Goal: Task Accomplishment & Management: Use online tool/utility

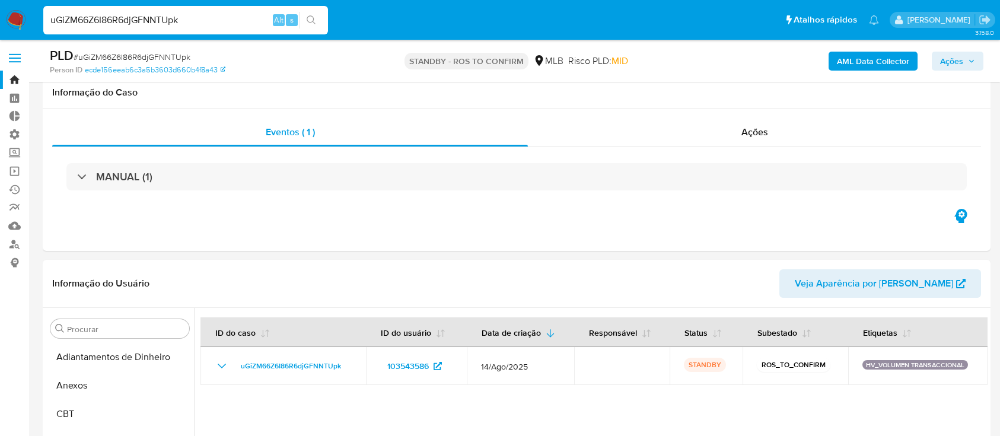
select select "10"
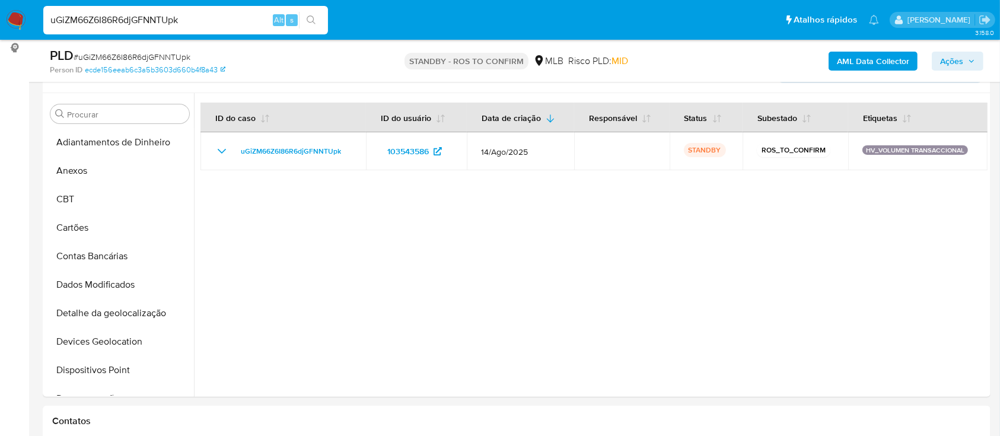
scroll to position [128, 0]
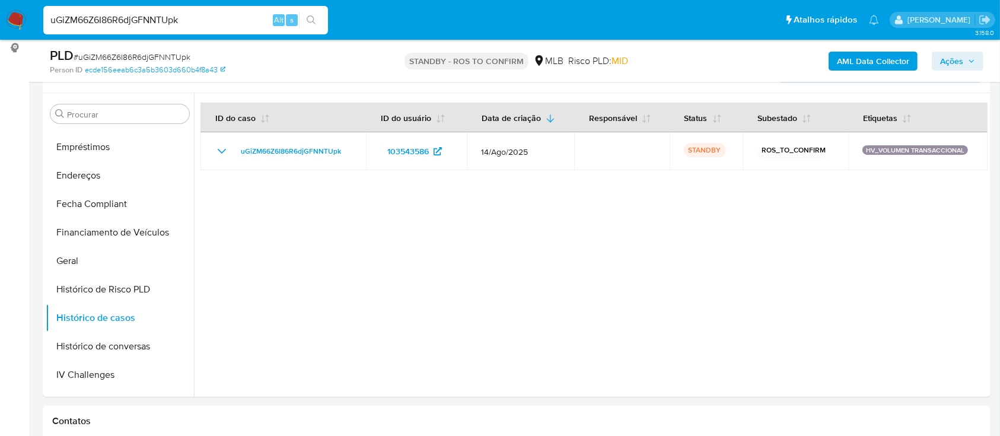
click at [0, 5] on nav "Pausado Ver notificaciones uGiZM66Z6I86R6djGFNNTUpk Alt s Atalhos rápidos Presi…" at bounding box center [500, 20] width 1000 height 40
type input "WuHpv62ICwnmEtJj0hPPuwHA"
click at [311, 7] on div "WuHpv62ICwnmEtJj0hPPuwHA Alt s" at bounding box center [185, 20] width 285 height 28
click at [309, 26] on button "search-icon" at bounding box center [311, 20] width 24 height 17
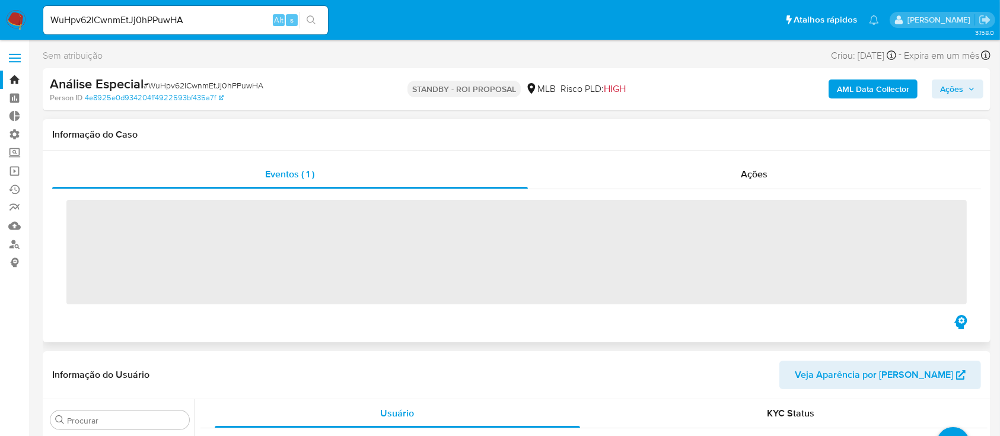
scroll to position [558, 0]
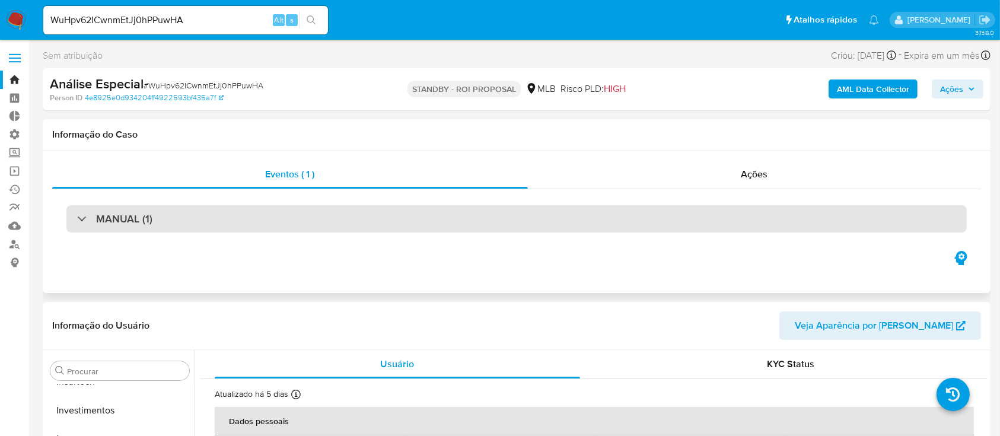
select select "10"
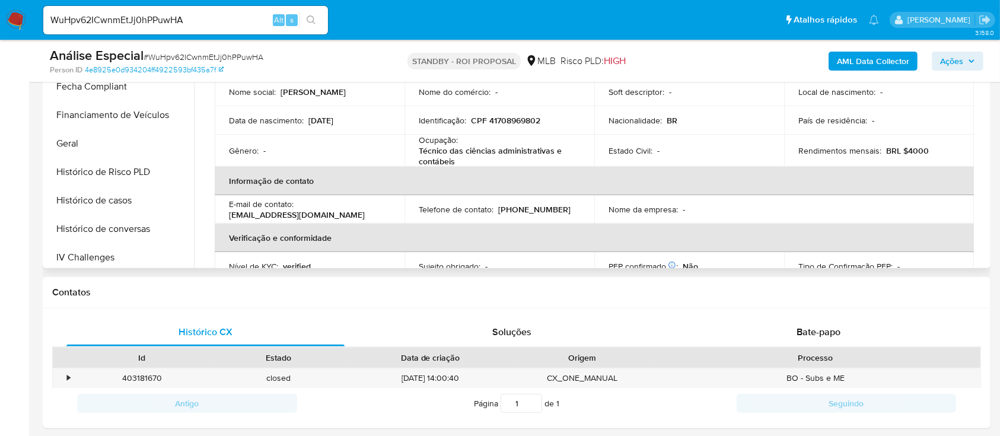
scroll to position [275, 0]
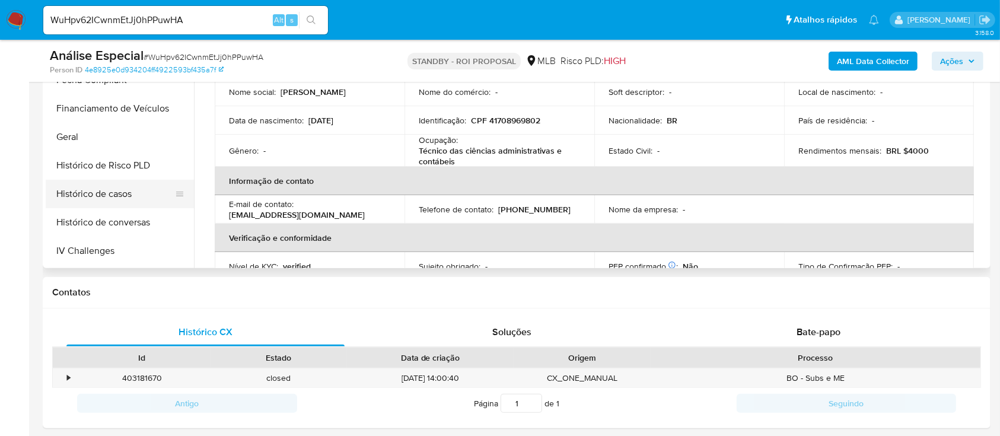
click at [115, 193] on button "Histórico de casos" at bounding box center [115, 194] width 139 height 28
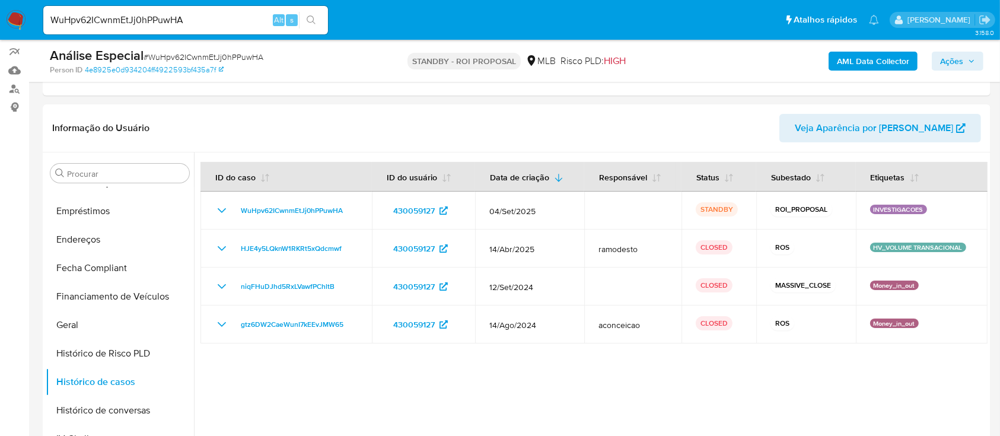
scroll to position [163, 0]
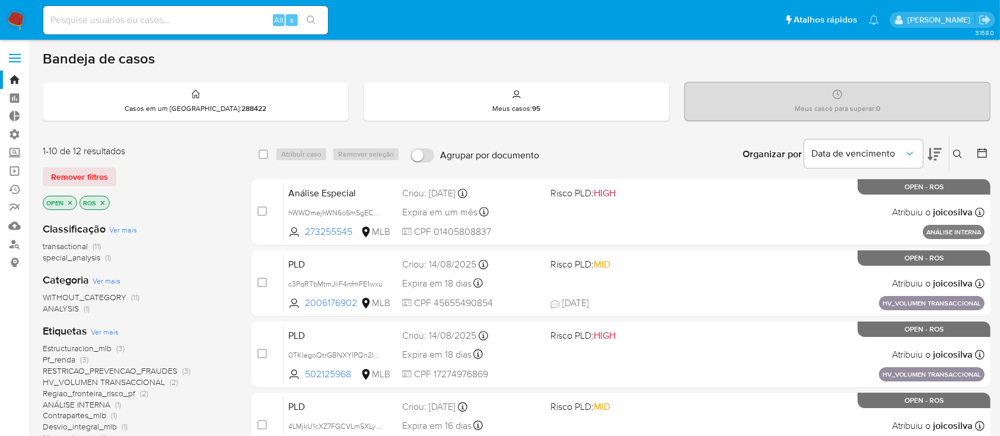
click at [167, 9] on div "Alt s" at bounding box center [185, 20] width 285 height 28
click at [178, 12] on input at bounding box center [185, 19] width 285 height 15
paste input "B3kMwPqPpteLI14oas206xlZ"
type input "B3kMwPqPpteLI14oas206xlZ"
click at [308, 20] on icon "search-icon" at bounding box center [311, 19] width 9 height 9
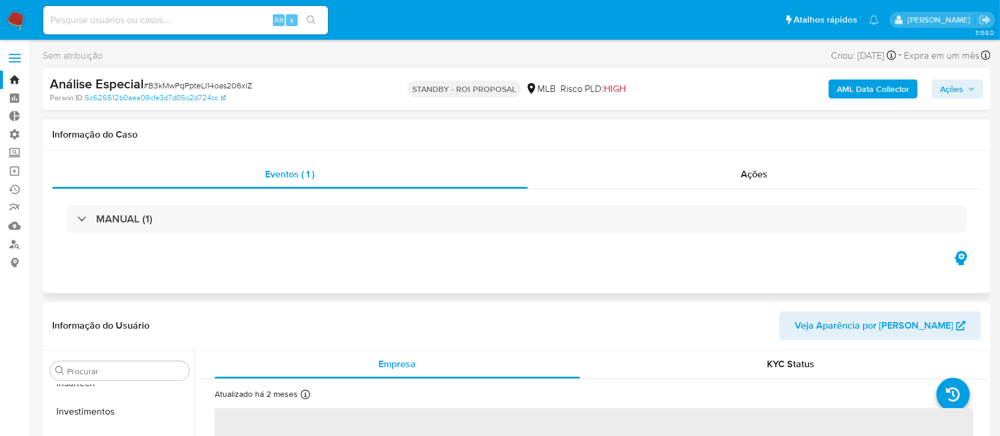
scroll to position [558, 0]
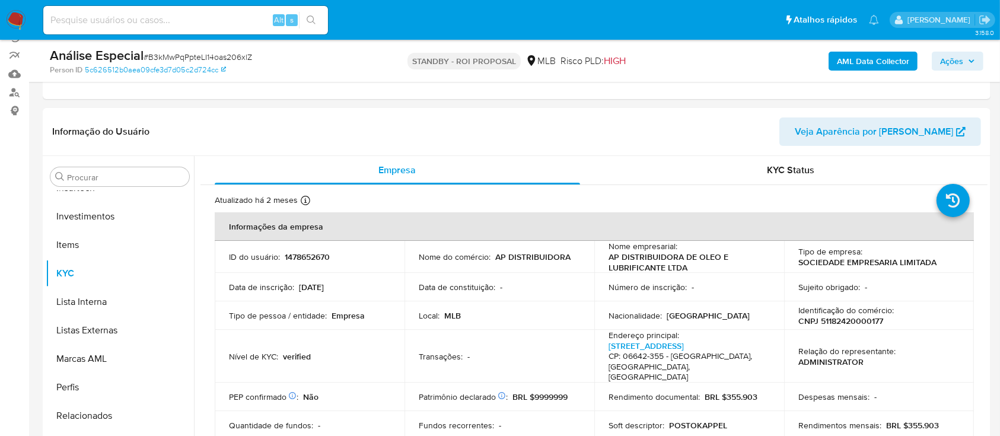
select select "10"
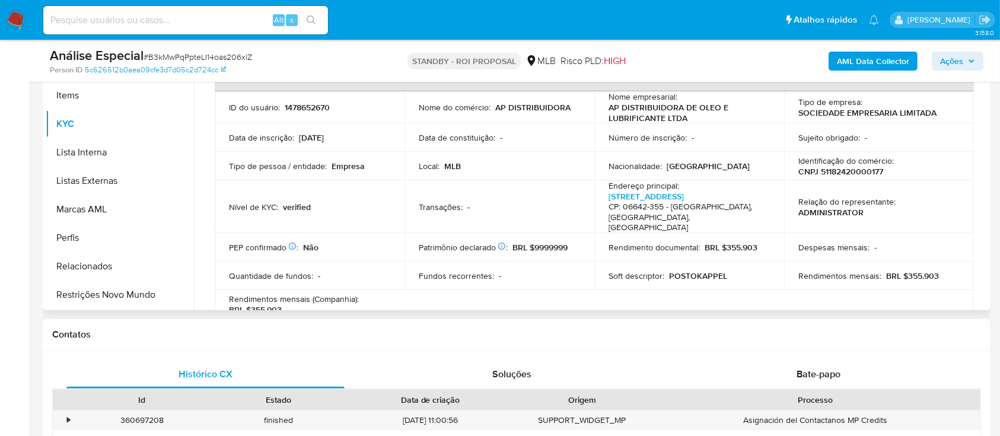
scroll to position [545, 0]
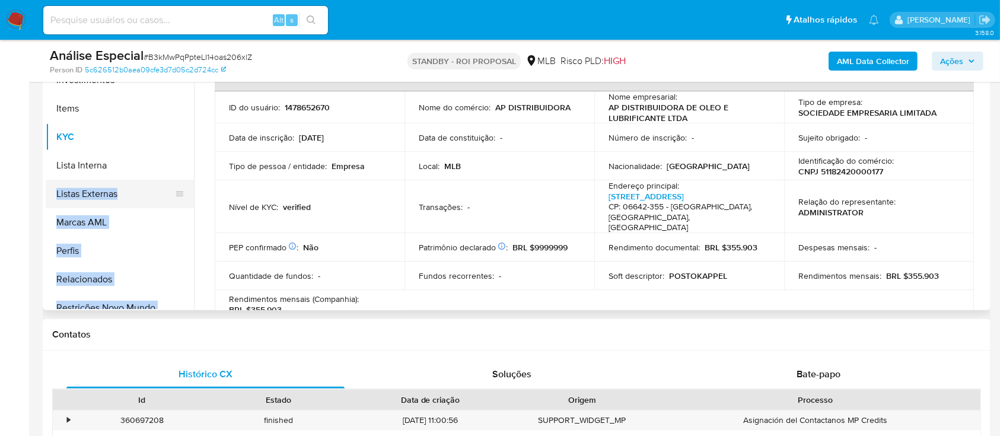
drag, startPoint x: 195, startPoint y: 250, endPoint x: 185, endPoint y: 187, distance: 63.6
click at [185, 187] on div "Procurar Adiantamentos de Dinheiro Anexos CBT Cartões Contas Bancárias Dados Mo…" at bounding box center [517, 159] width 942 height 304
click at [178, 196] on icon at bounding box center [179, 193] width 9 height 9
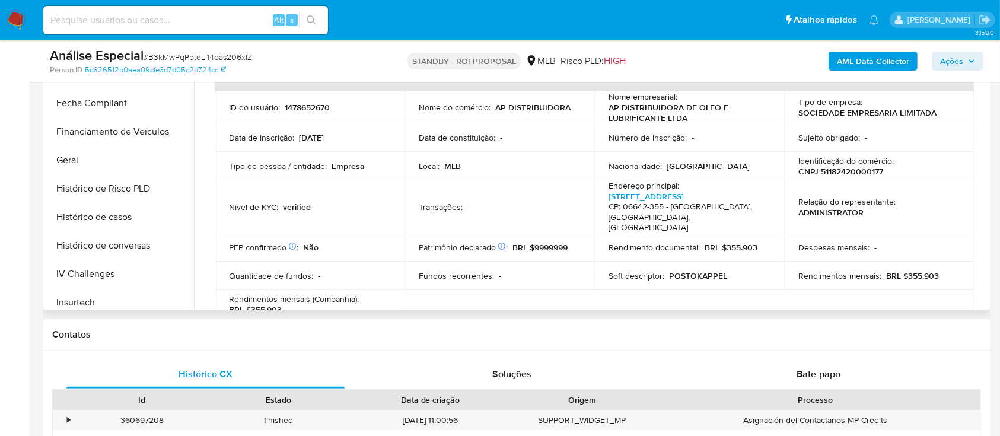
scroll to position [291, 0]
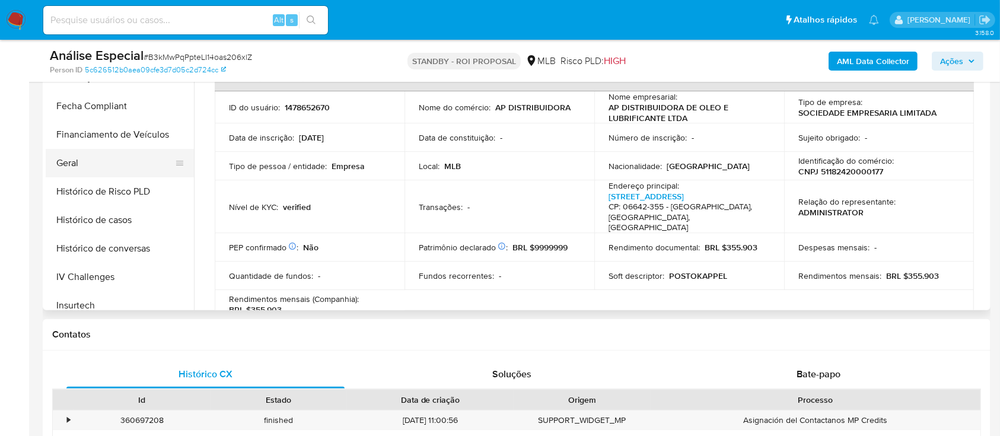
click at [138, 163] on button "Geral" at bounding box center [115, 163] width 139 height 28
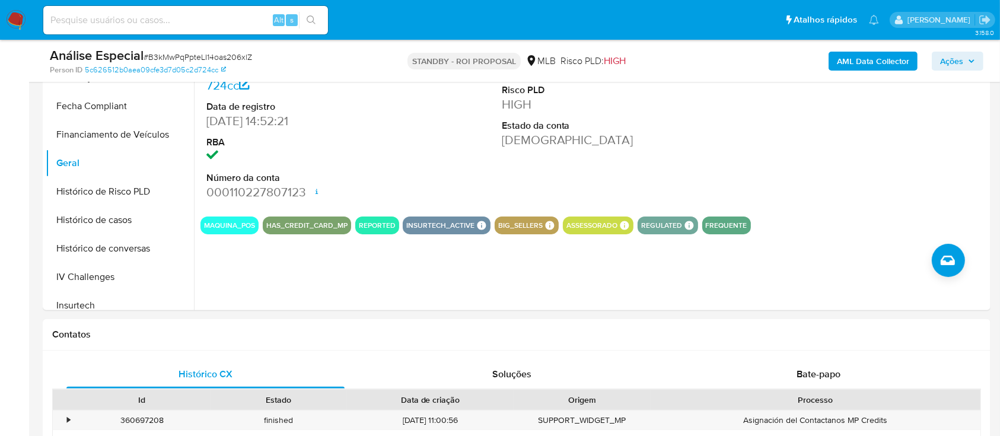
scroll to position [0, 0]
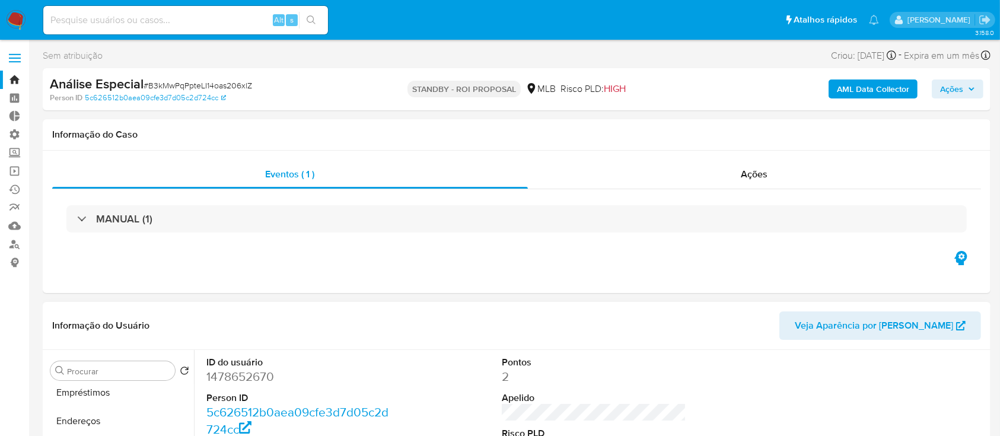
click at [255, 383] on dd "1478652670" at bounding box center [298, 376] width 185 height 17
copy dd "1478652670"
click at [11, 52] on label at bounding box center [15, 58] width 30 height 25
click at [0, 0] on input "checkbox" at bounding box center [0, 0] width 0 height 0
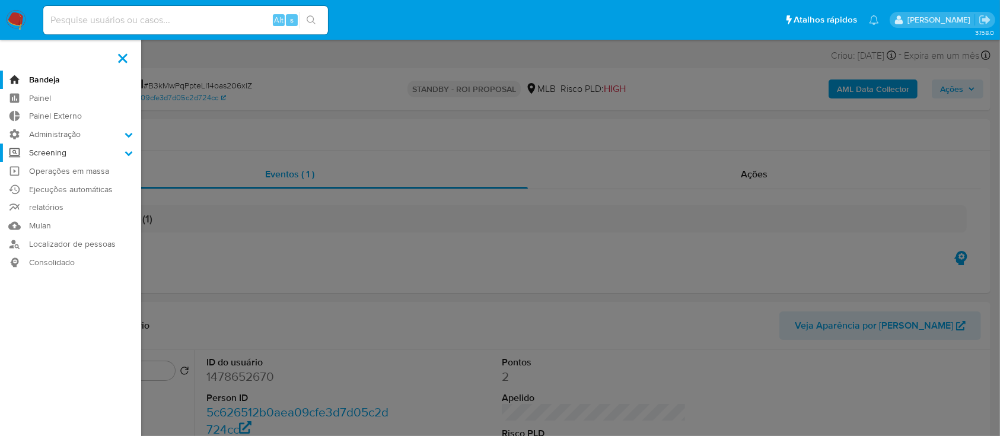
click at [133, 154] on label "Screening" at bounding box center [70, 153] width 141 height 18
click at [0, 0] on input "Screening" at bounding box center [0, 0] width 0 height 0
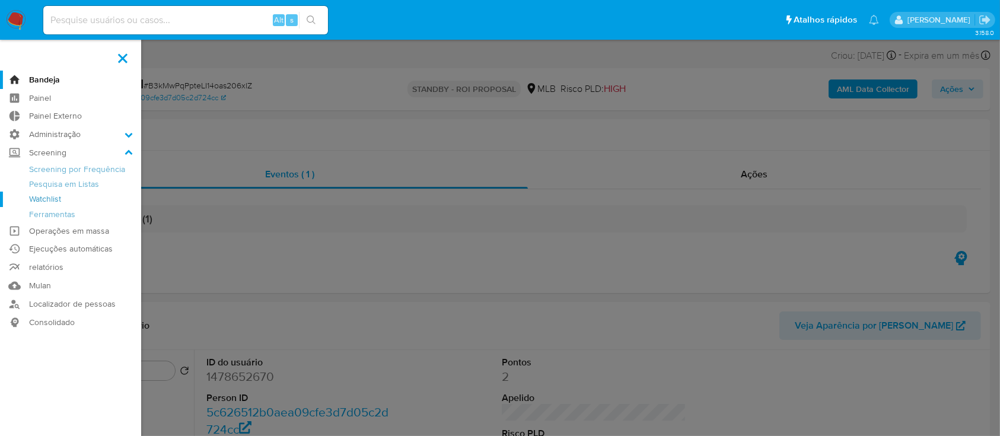
click at [103, 197] on link "Watchlist" at bounding box center [70, 199] width 141 height 15
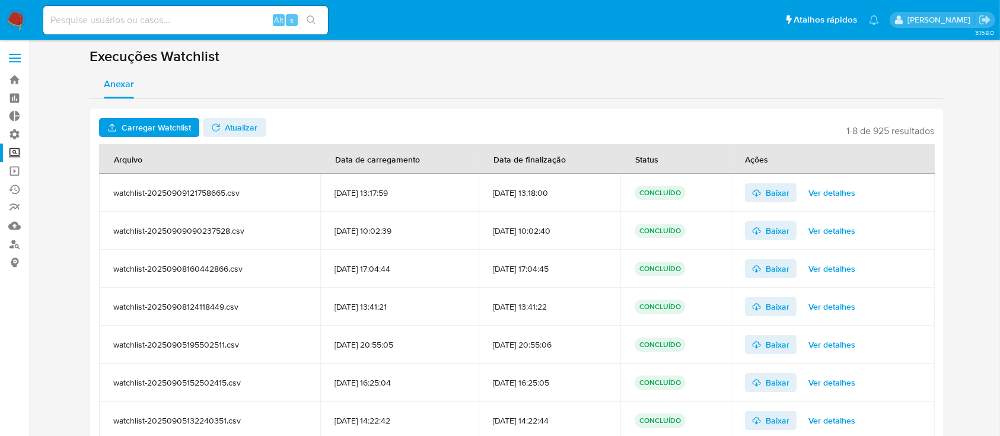
click at [146, 126] on span "Carregar Watchlist" at bounding box center [156, 127] width 69 height 19
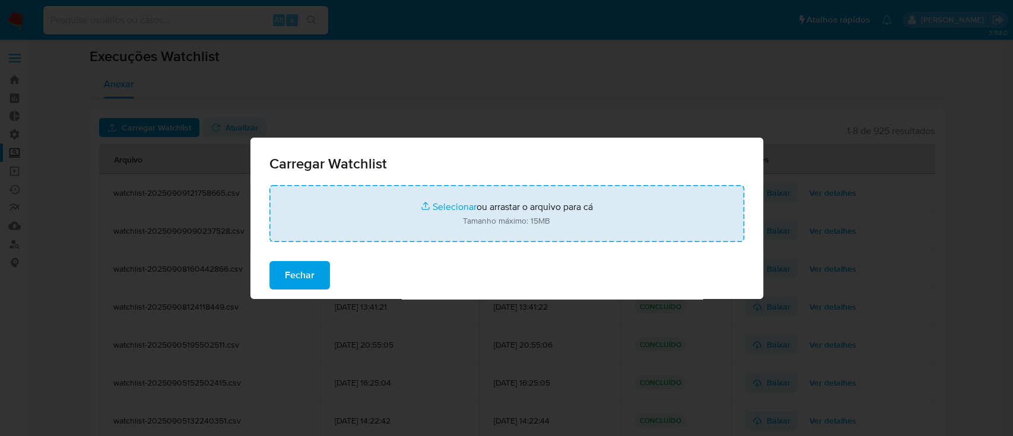
click at [446, 205] on input "file" at bounding box center [506, 213] width 475 height 57
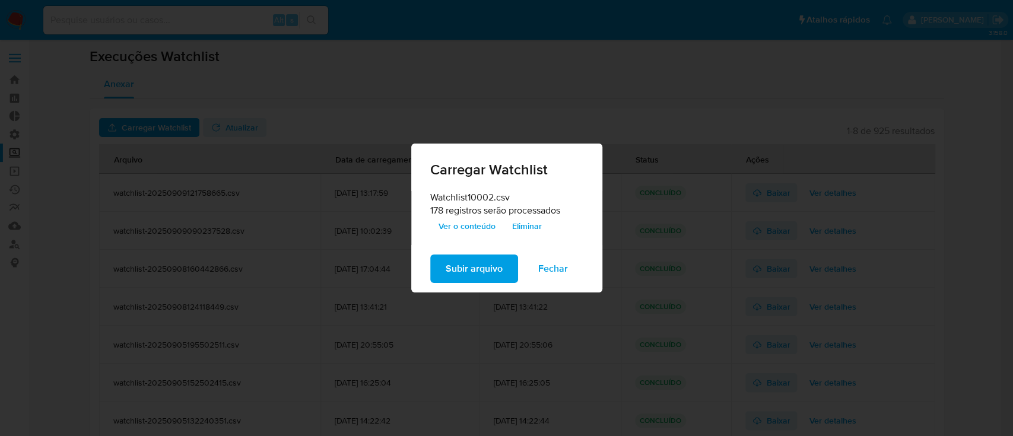
click at [451, 230] on span "Ver o conteúdo" at bounding box center [466, 226] width 57 height 17
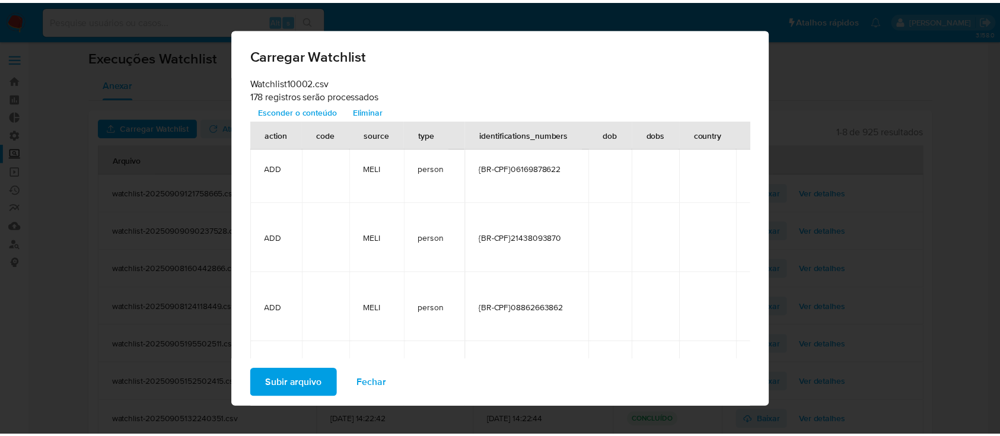
scroll to position [11612, 0]
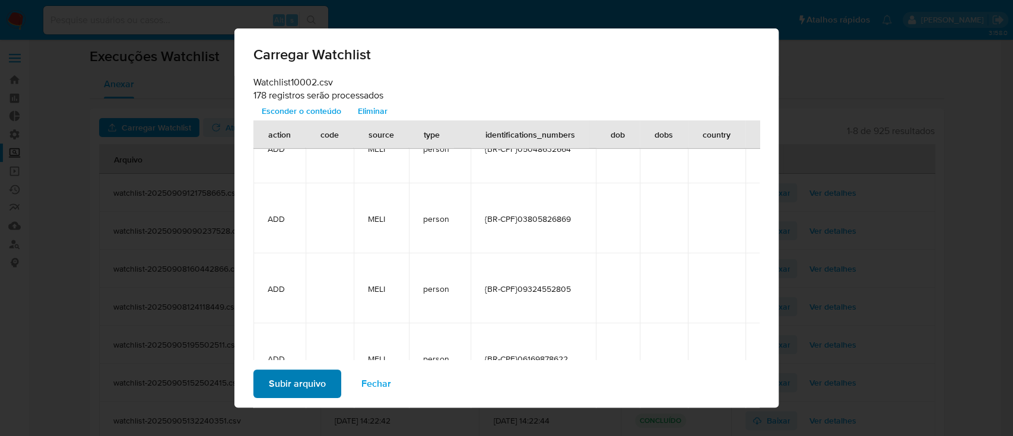
click at [285, 380] on span "Subir arquivo" at bounding box center [297, 384] width 57 height 26
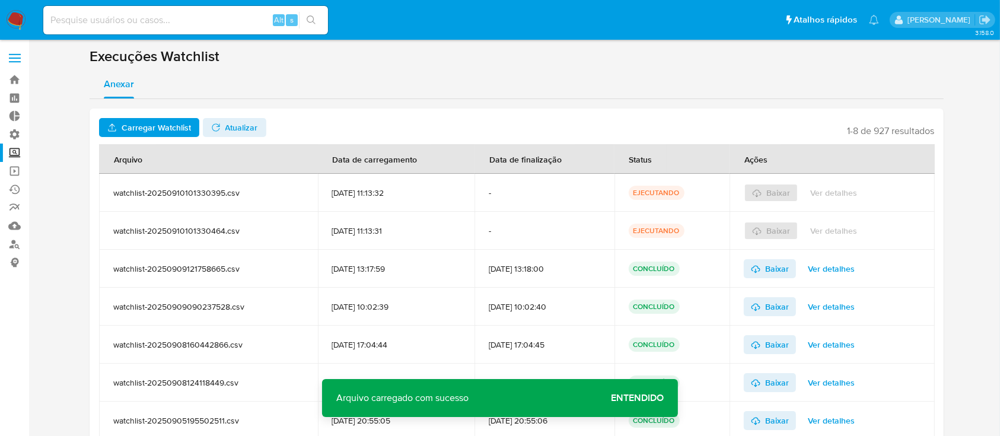
click at [237, 128] on span "Atualizar" at bounding box center [241, 127] width 33 height 19
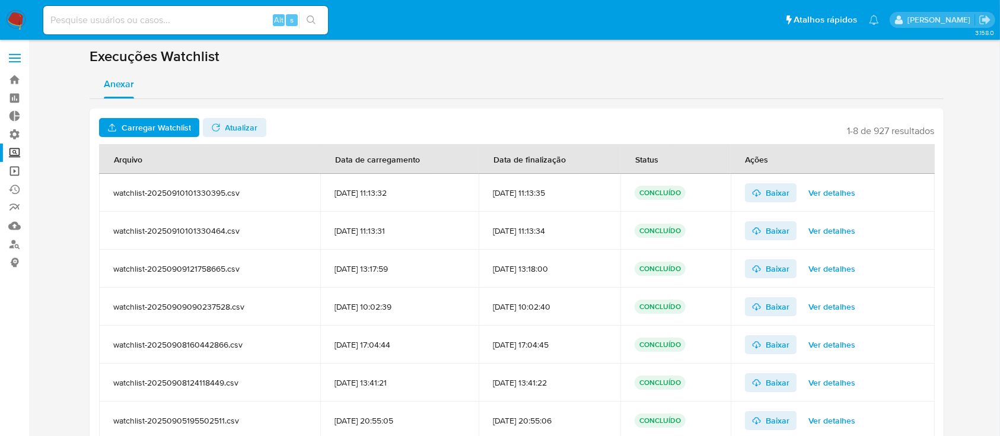
click at [10, 167] on link "Operações em massa" at bounding box center [70, 171] width 141 height 18
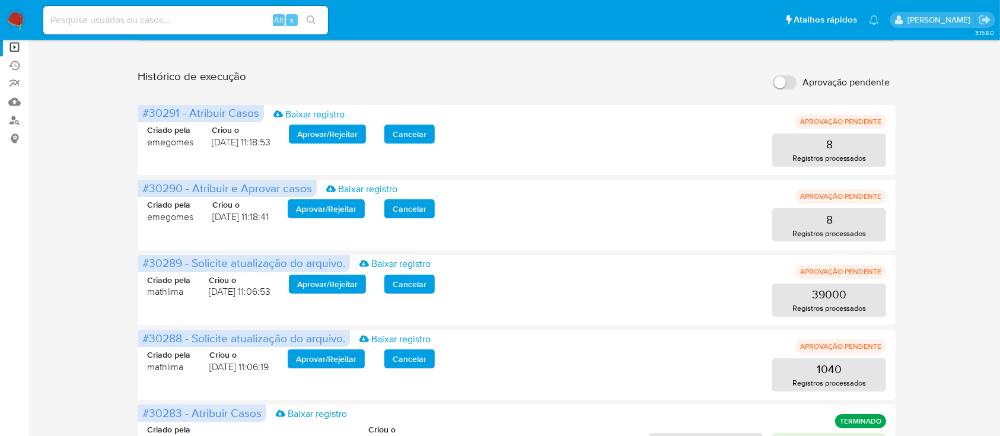
scroll to position [88, 0]
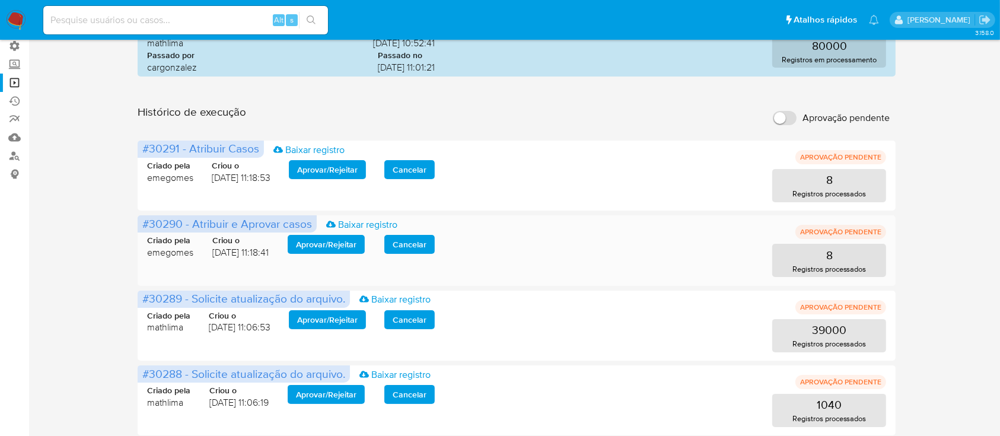
click at [320, 244] on span "Aprovar / Rejeitar" at bounding box center [326, 244] width 61 height 17
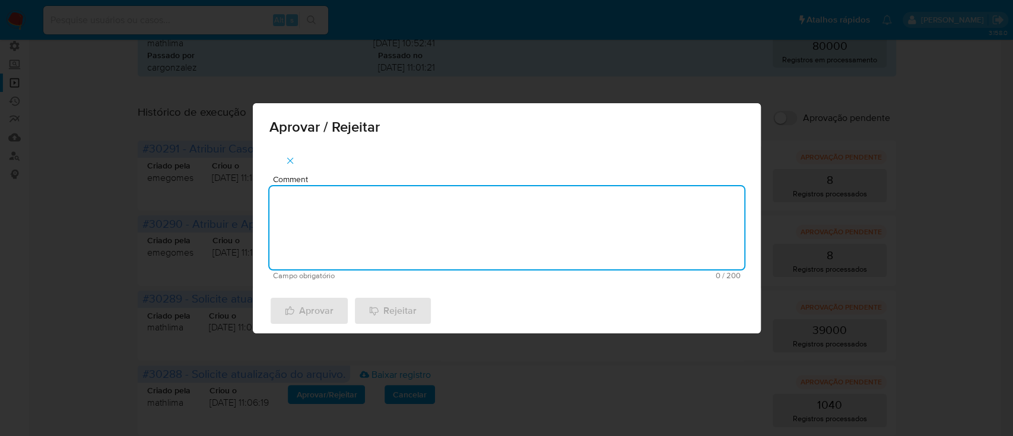
click at [329, 240] on textarea "Comment" at bounding box center [506, 227] width 475 height 83
type textarea "ok"
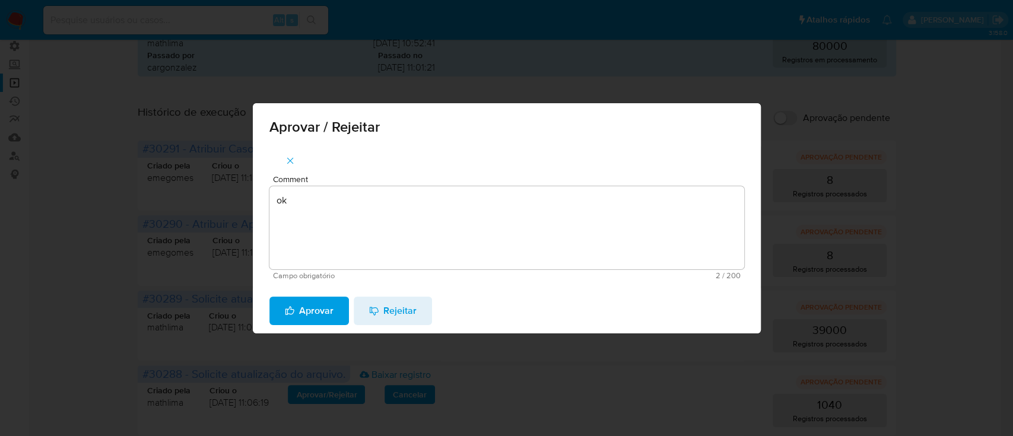
click at [342, 300] on button "Aprovar" at bounding box center [308, 311] width 79 height 28
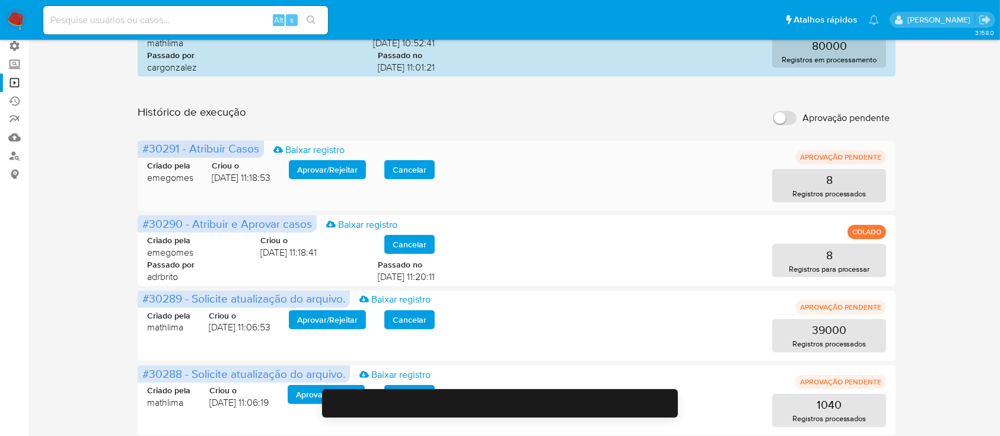
click at [320, 168] on span "Aprovar / Rejeitar" at bounding box center [327, 169] width 61 height 17
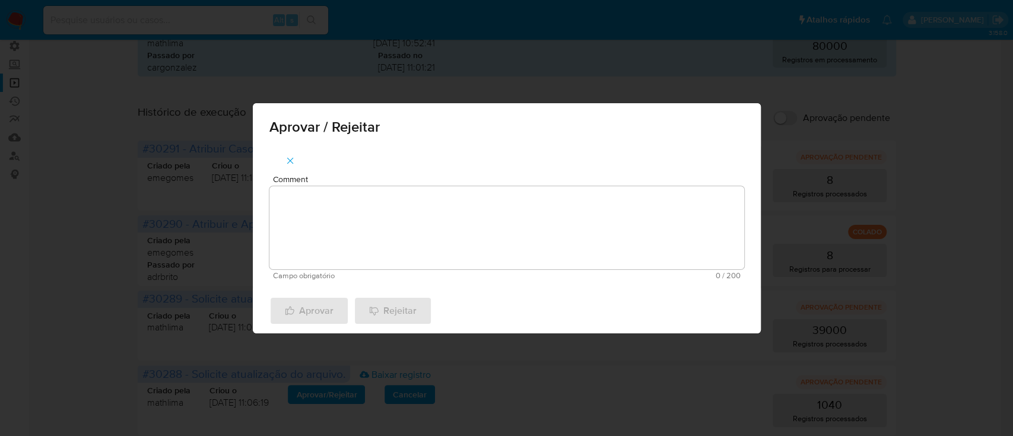
click at [342, 219] on textarea "Comment" at bounding box center [506, 227] width 475 height 83
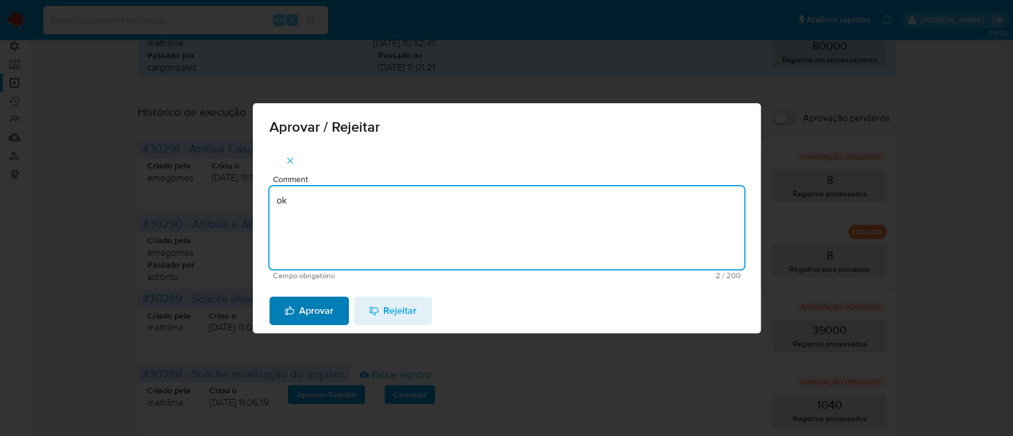
type textarea "ok"
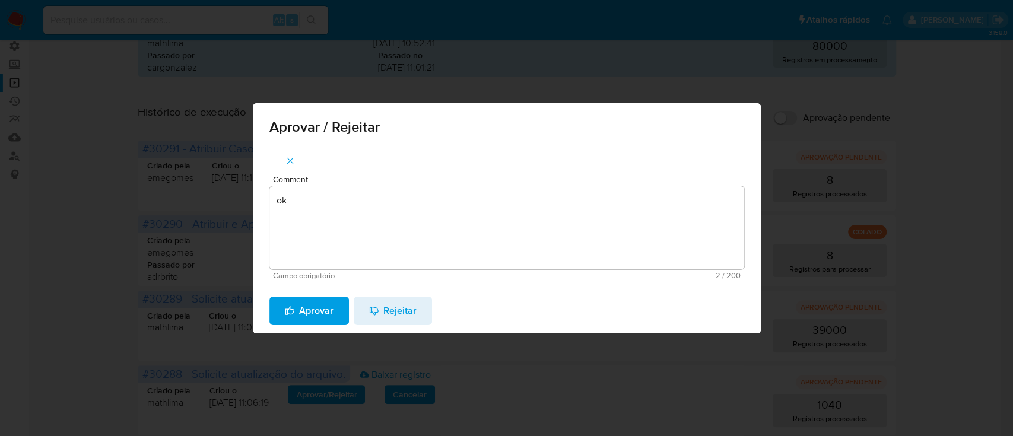
click at [308, 314] on span "Aprovar" at bounding box center [309, 311] width 49 height 26
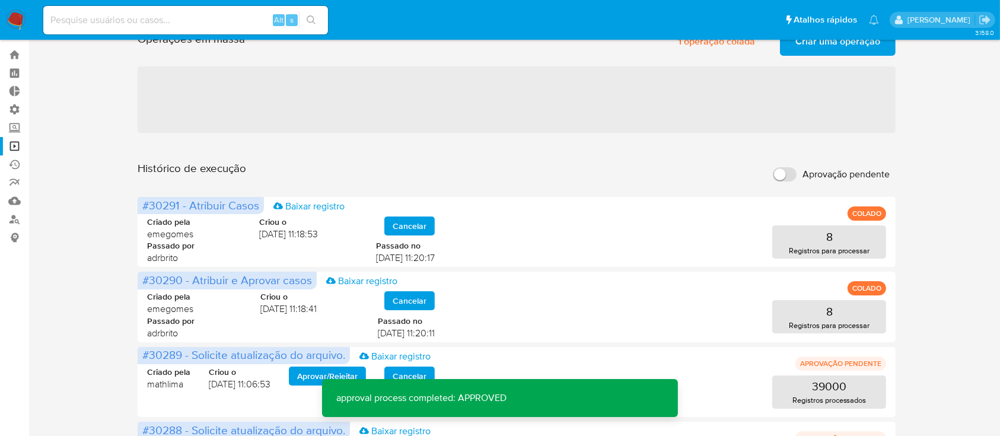
scroll to position [0, 0]
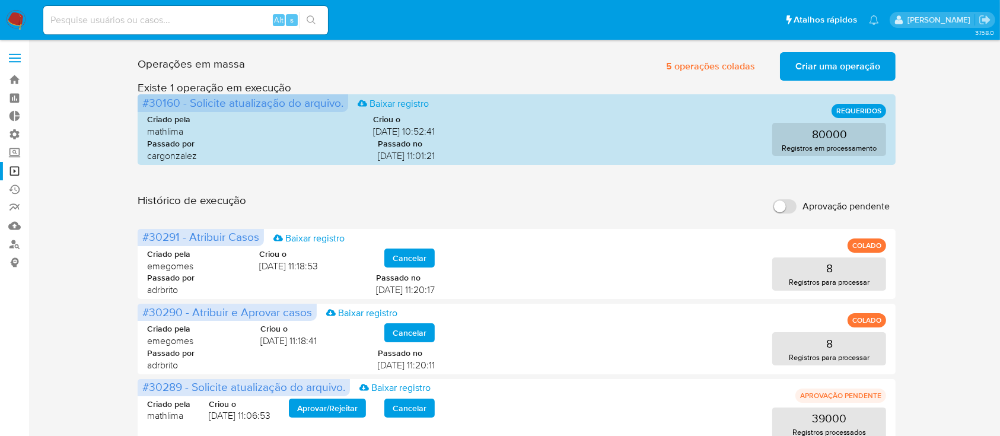
click at [806, 71] on span "Criar uma operação" at bounding box center [837, 66] width 85 height 26
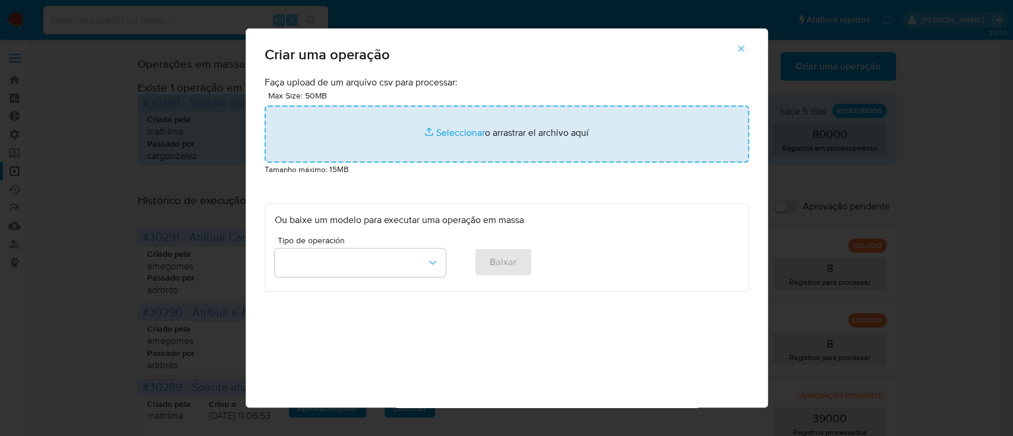
click at [457, 133] on input "file" at bounding box center [507, 134] width 484 height 57
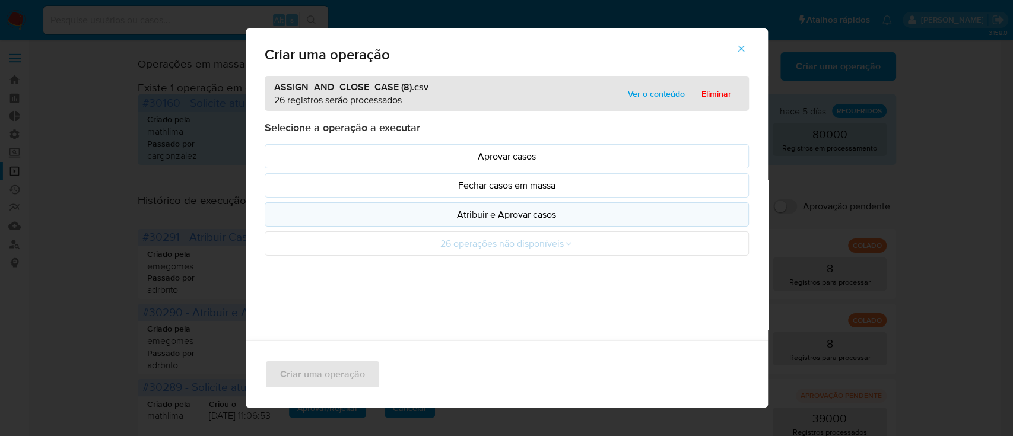
drag, startPoint x: 457, startPoint y: 133, endPoint x: 485, endPoint y: 219, distance: 89.9
click at [485, 219] on p "Atribuir e Aprovar casos" at bounding box center [507, 215] width 464 height 14
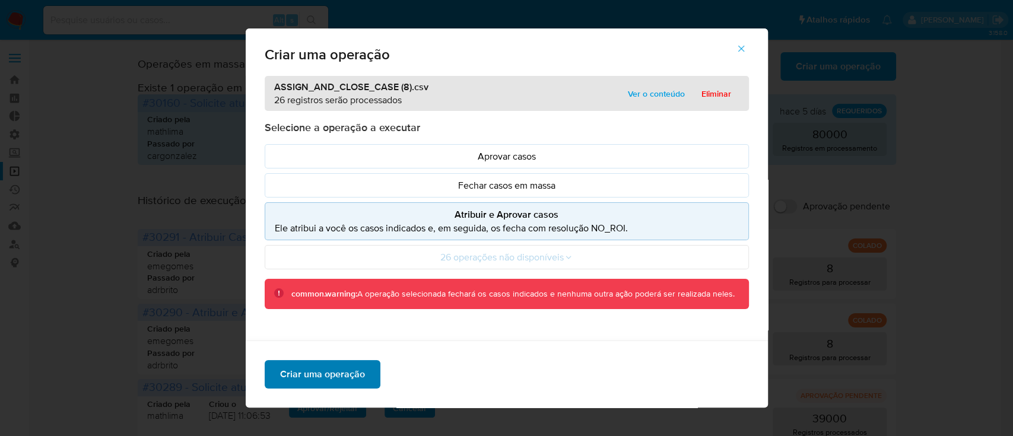
click at [351, 377] on span "Criar uma operação" at bounding box center [322, 374] width 85 height 26
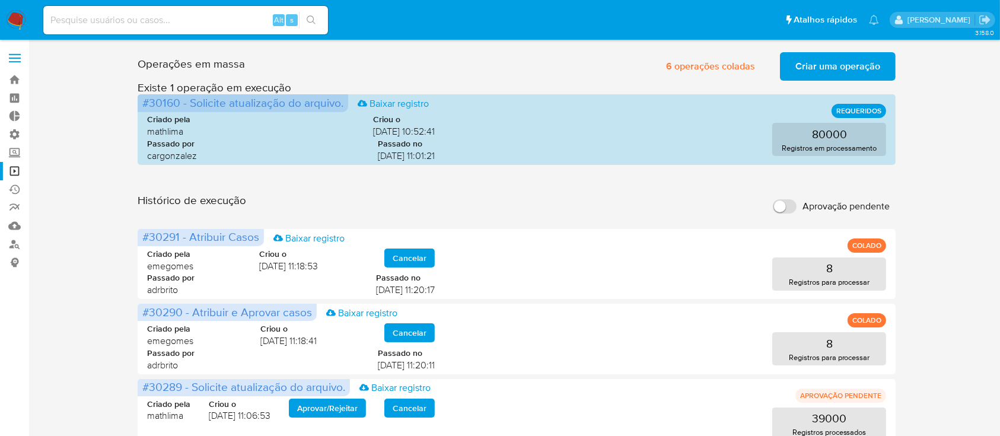
click at [809, 68] on span "Criar uma operação" at bounding box center [837, 66] width 85 height 26
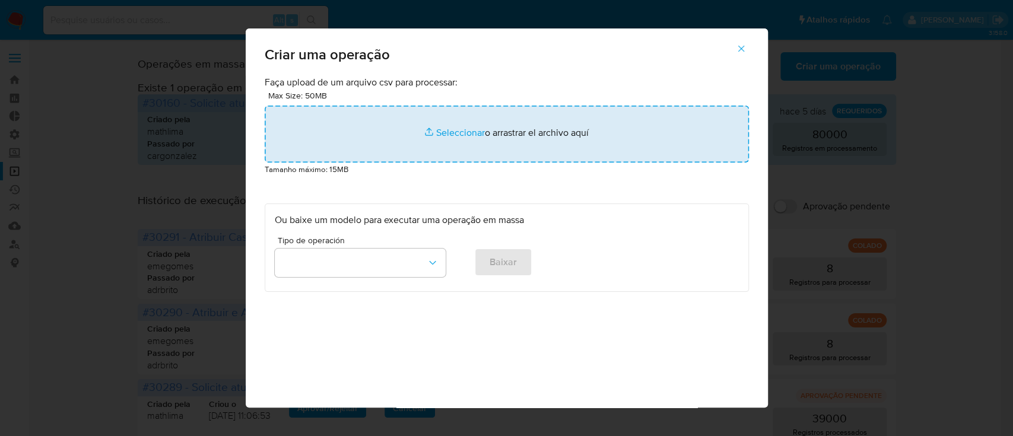
click at [440, 138] on input "file" at bounding box center [507, 134] width 484 height 57
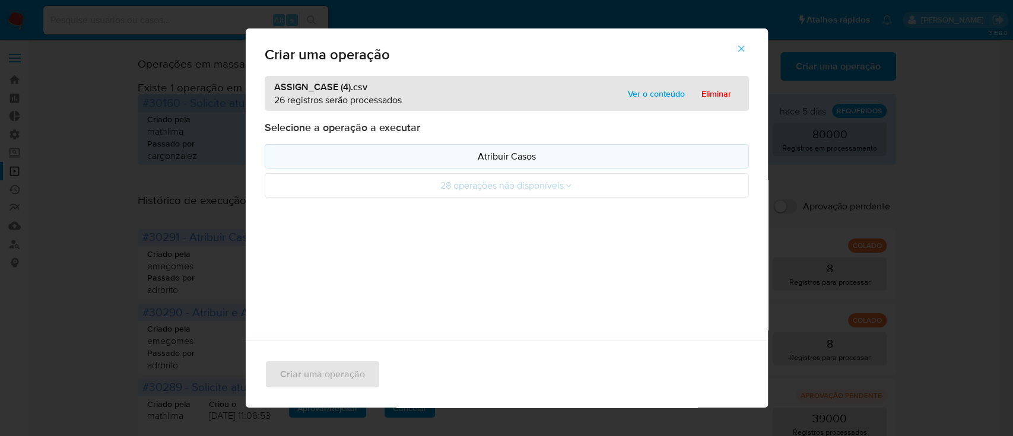
click at [479, 149] on button "Atribuir Casos" at bounding box center [507, 156] width 484 height 24
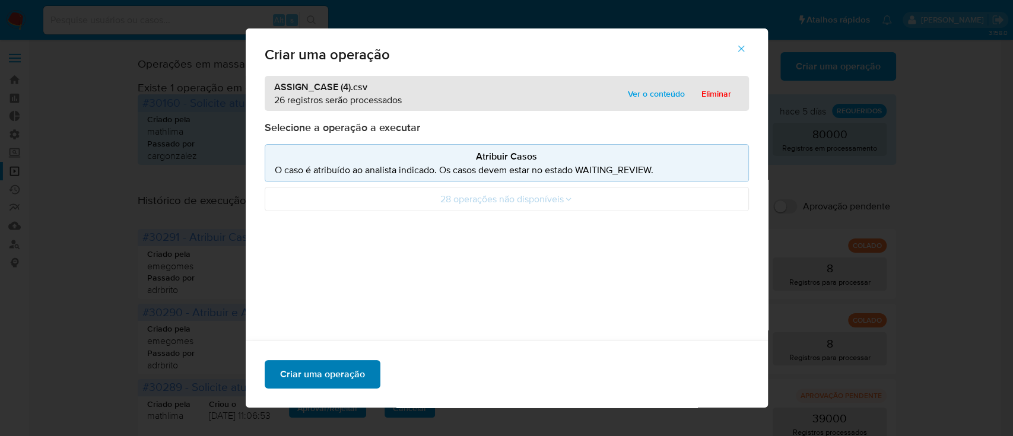
click at [327, 382] on span "Criar uma operação" at bounding box center [322, 374] width 85 height 26
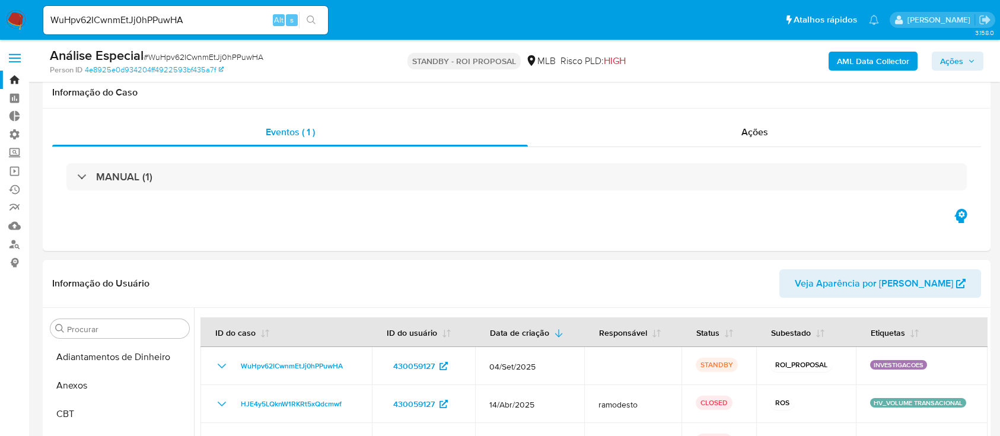
select select "10"
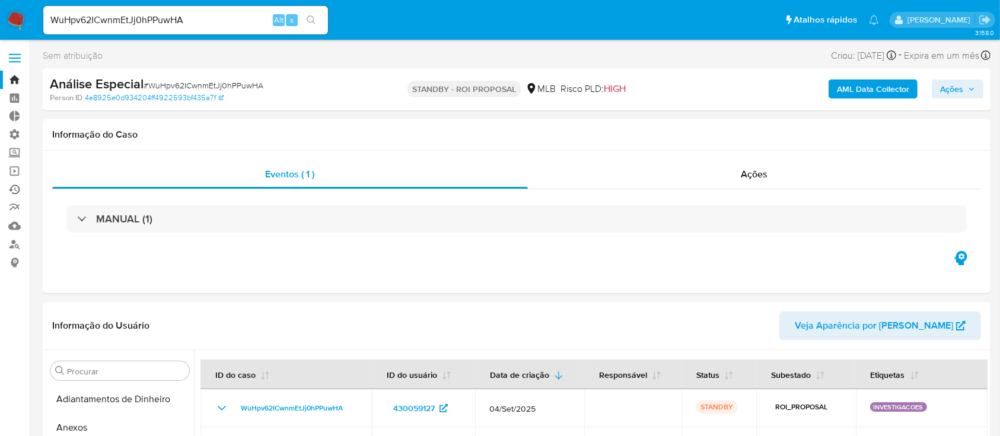
click at [18, 185] on link "Ejecuções automáticas" at bounding box center [70, 189] width 141 height 18
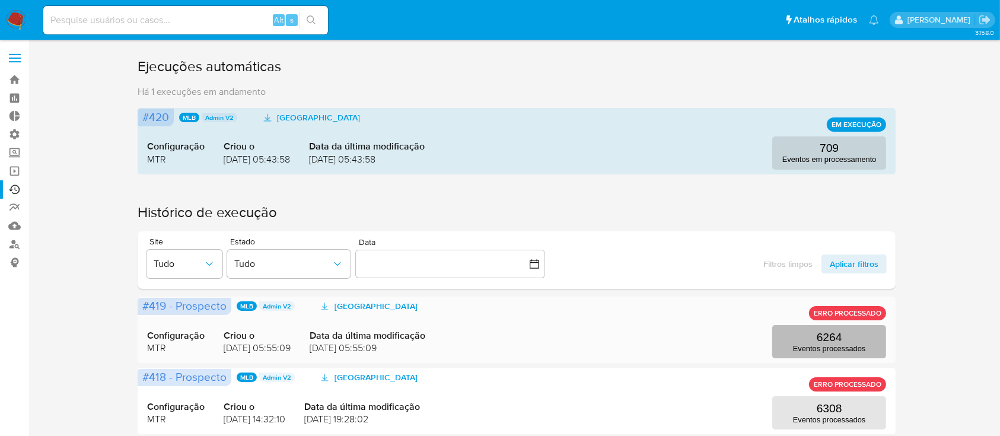
click at [826, 335] on p "6264" at bounding box center [830, 337] width 26 height 13
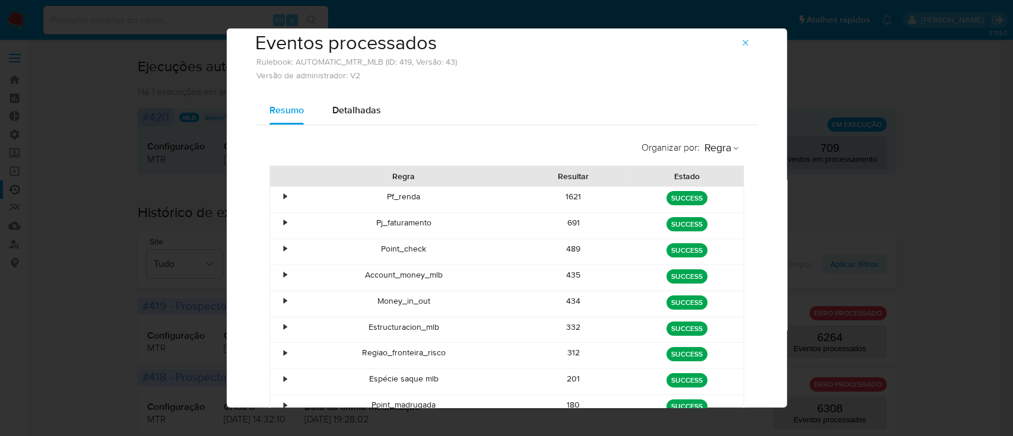
scroll to position [24, 0]
